Goal: Transaction & Acquisition: Purchase product/service

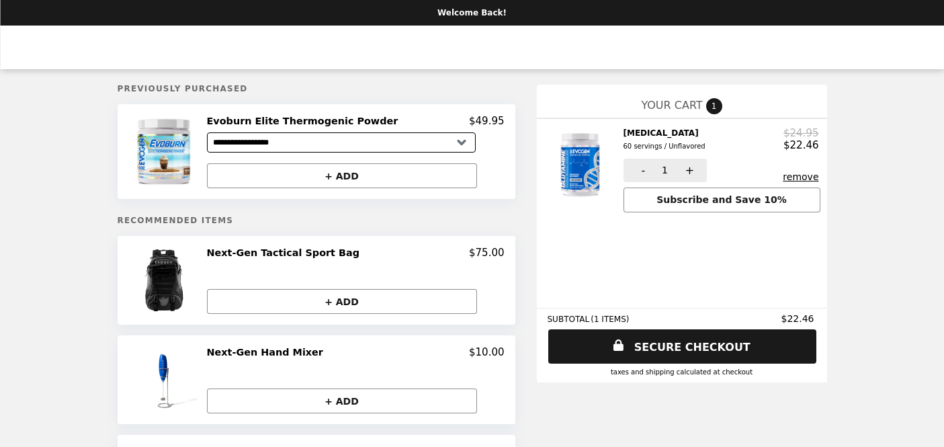
select select "**********"
click at [651, 346] on link "SECURE CHECKOUT" at bounding box center [682, 346] width 271 height 34
select select "**********"
click at [680, 346] on link "SECURE CHECKOUT" at bounding box center [682, 346] width 271 height 34
